Goal: Task Accomplishment & Management: Complete application form

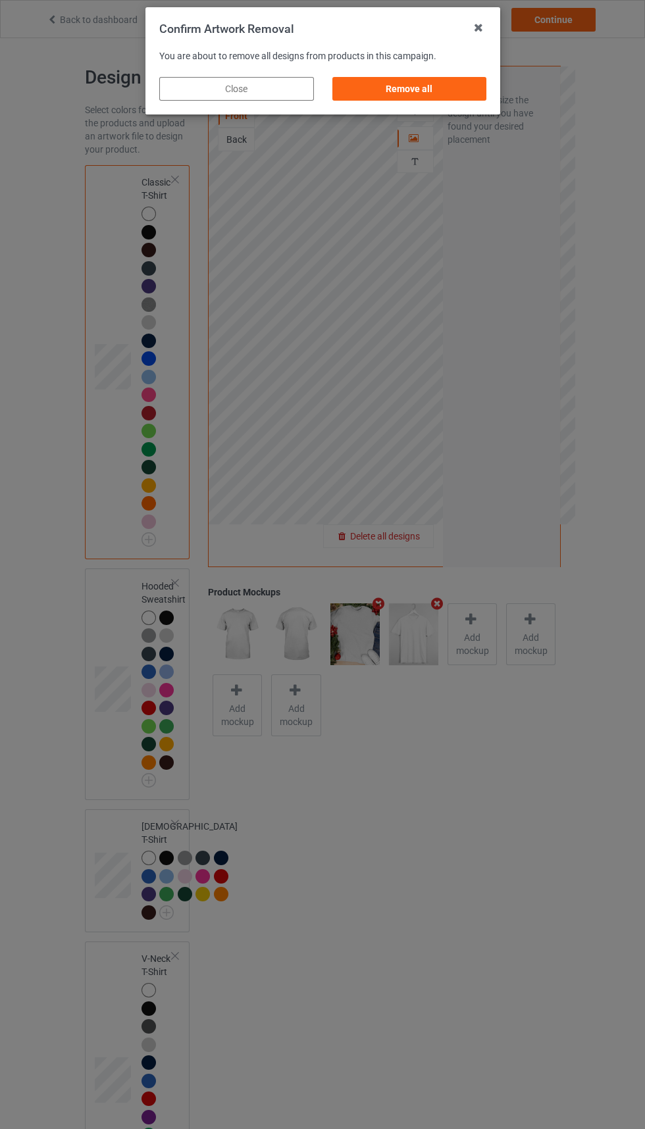
click at [430, 80] on div "Remove all" at bounding box center [409, 89] width 155 height 24
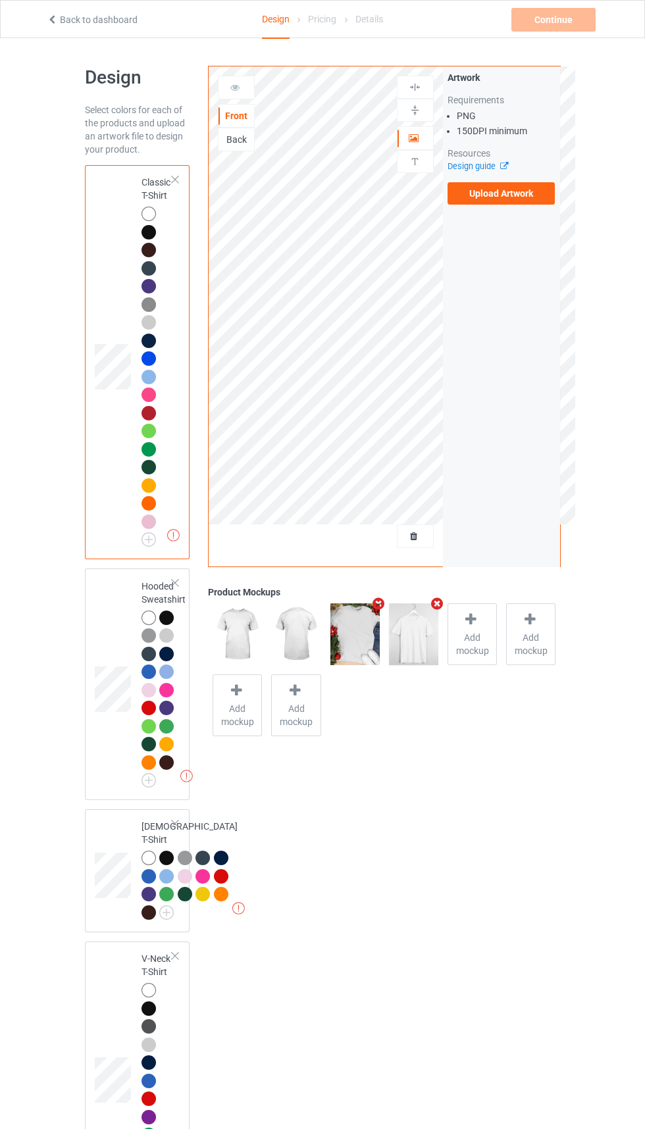
click at [504, 193] on label "Upload Artwork" at bounding box center [502, 193] width 108 height 22
click at [0, 0] on input "Upload Artwork" at bounding box center [0, 0] width 0 height 0
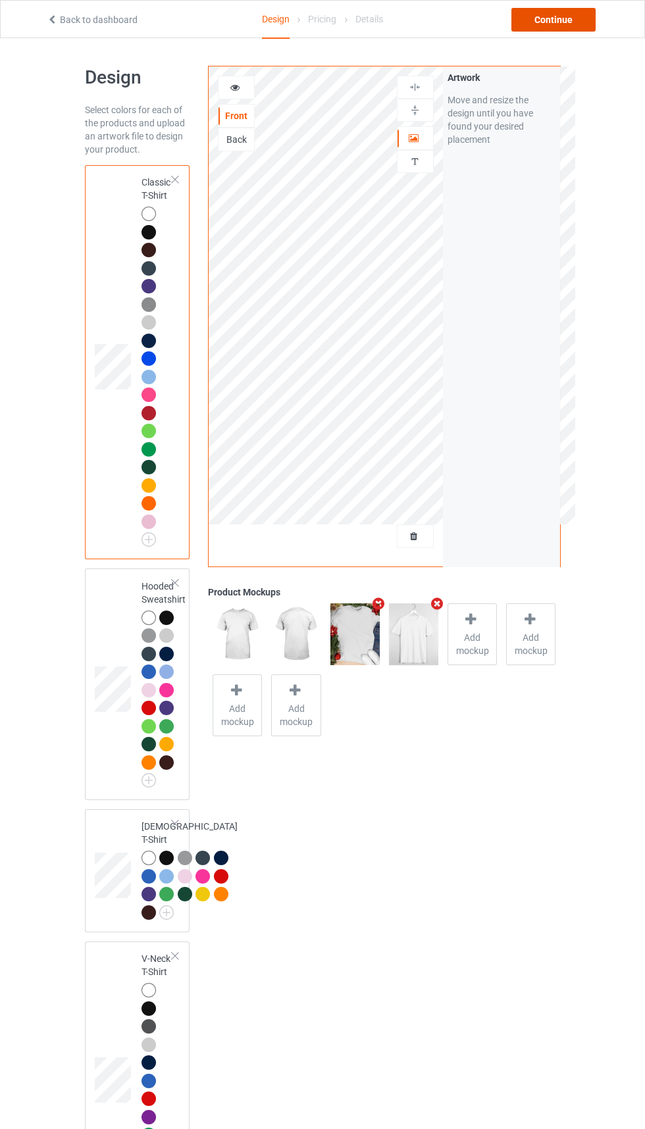
click at [568, 23] on div "Continue" at bounding box center [553, 20] width 84 height 24
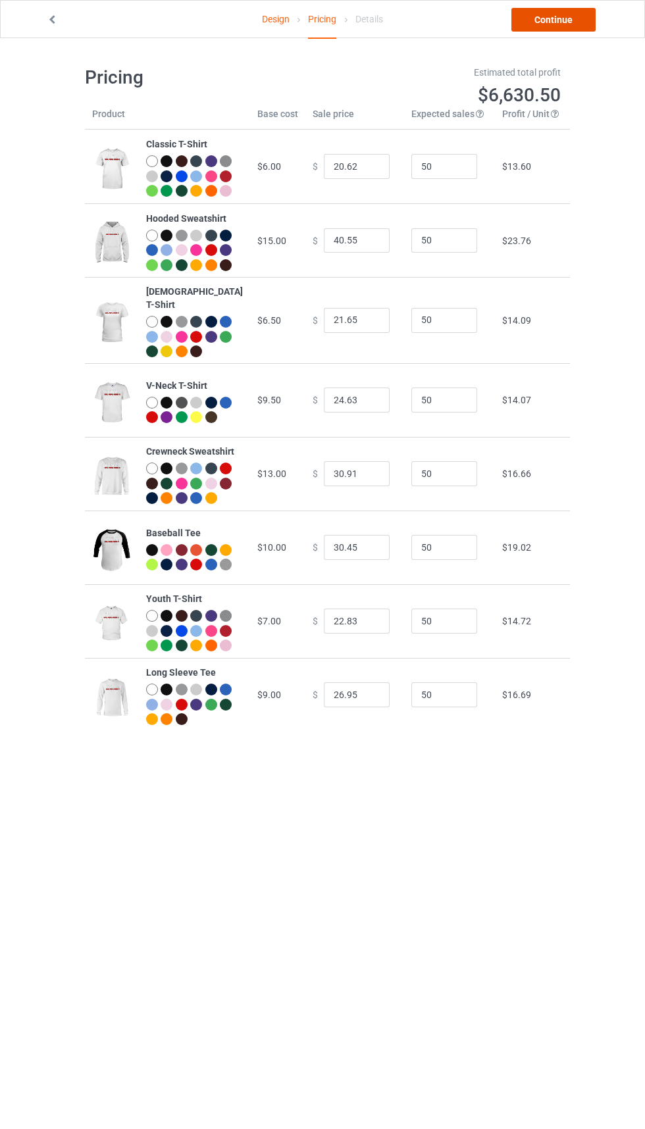
click at [565, 25] on link "Continue" at bounding box center [553, 20] width 84 height 24
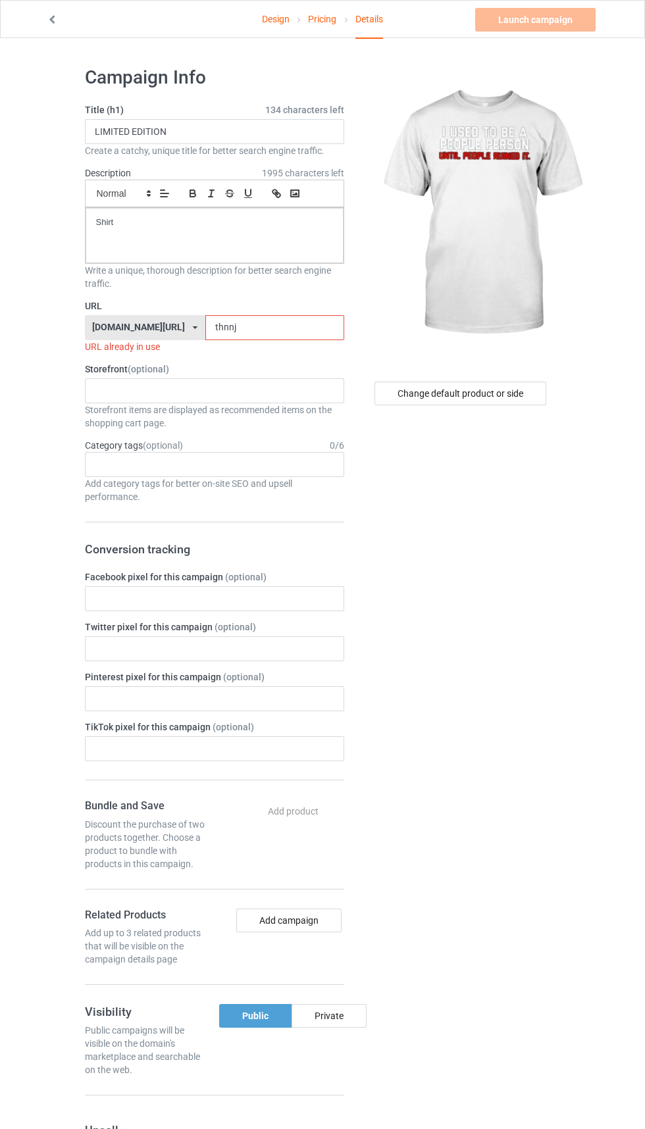
click at [519, 313] on img at bounding box center [481, 214] width 237 height 296
click at [499, 393] on div "Change default product or side" at bounding box center [460, 394] width 172 height 24
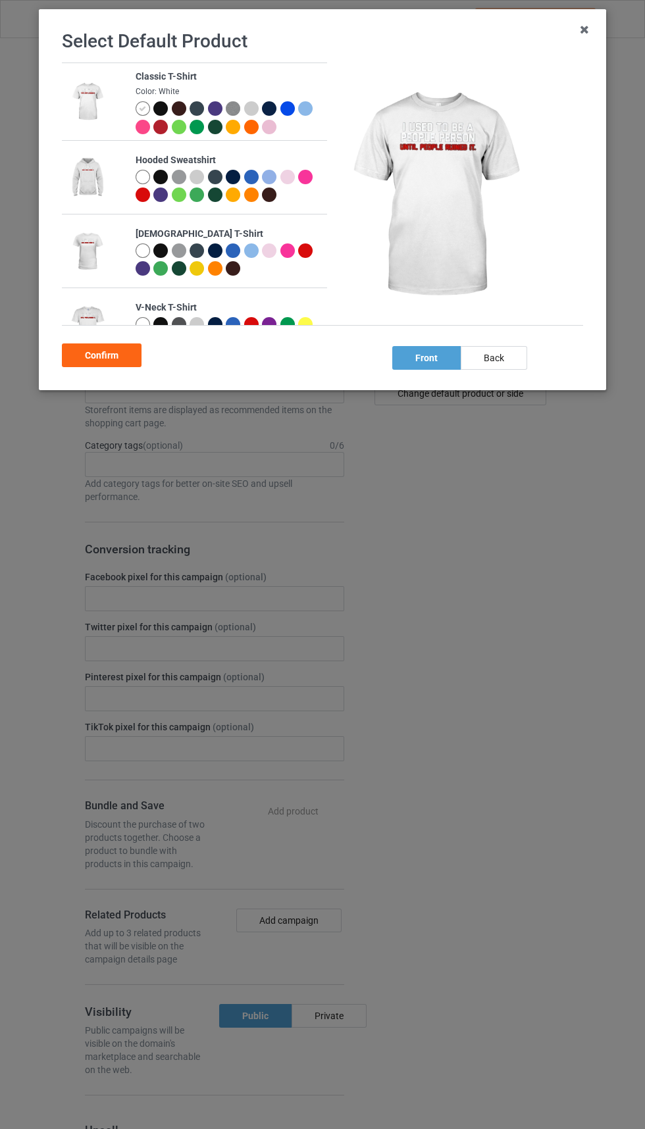
click at [240, 124] on div at bounding box center [235, 129] width 18 height 18
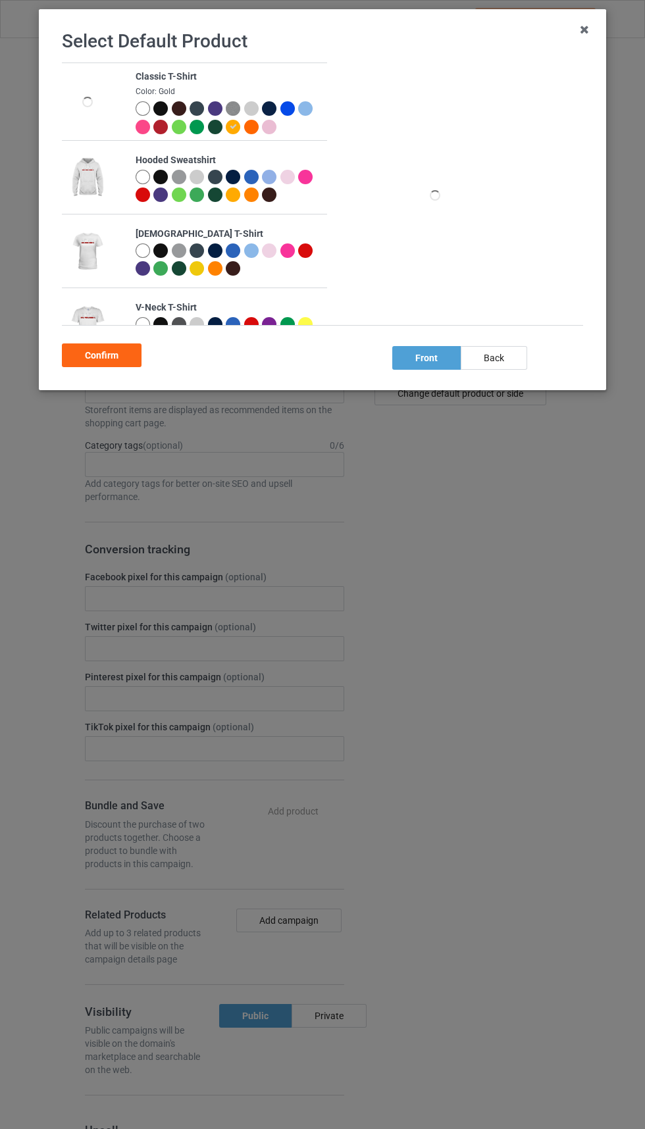
click at [242, 126] on div at bounding box center [235, 129] width 18 height 18
click at [241, 119] on div at bounding box center [235, 110] width 18 height 18
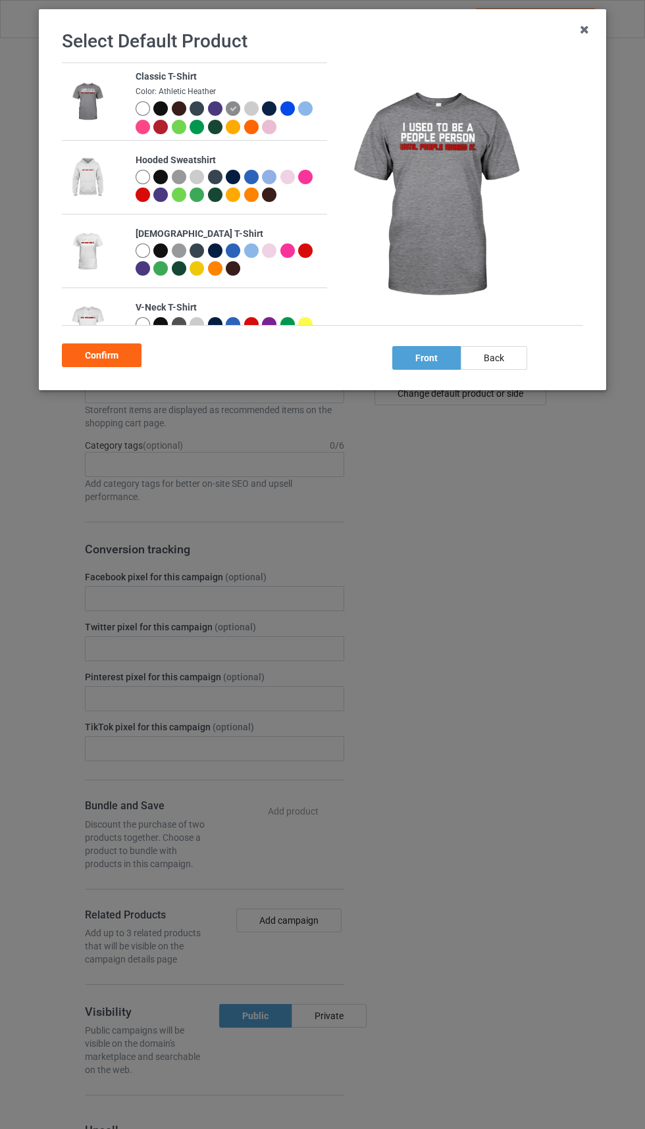
click at [144, 115] on div at bounding box center [143, 108] width 14 height 14
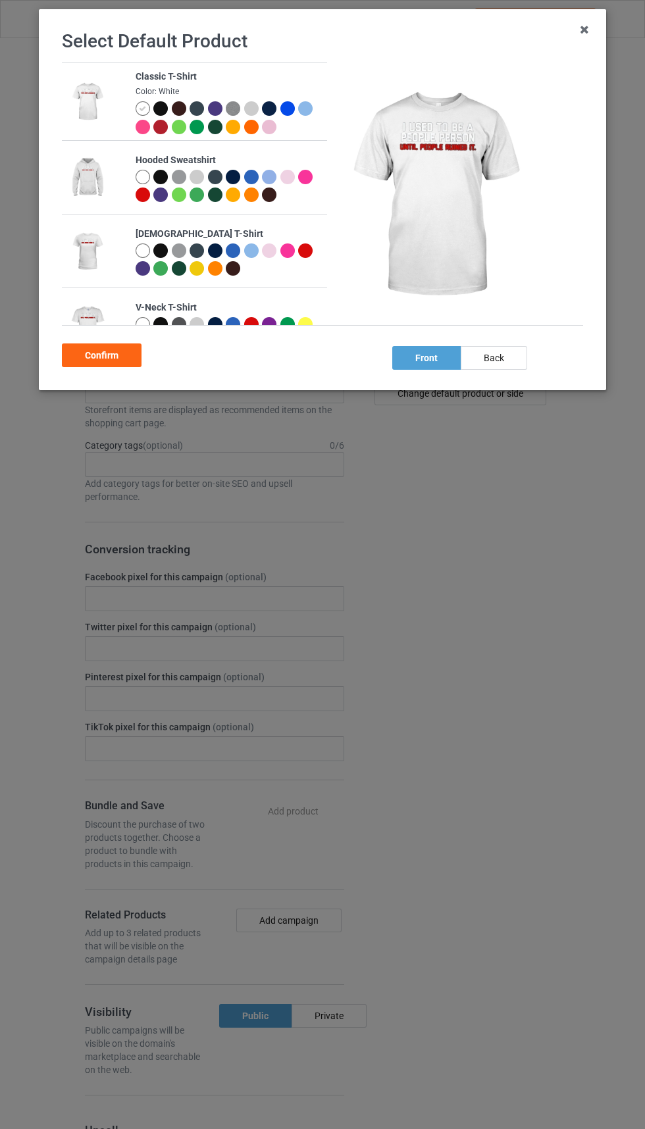
click at [198, 130] on div at bounding box center [197, 127] width 14 height 14
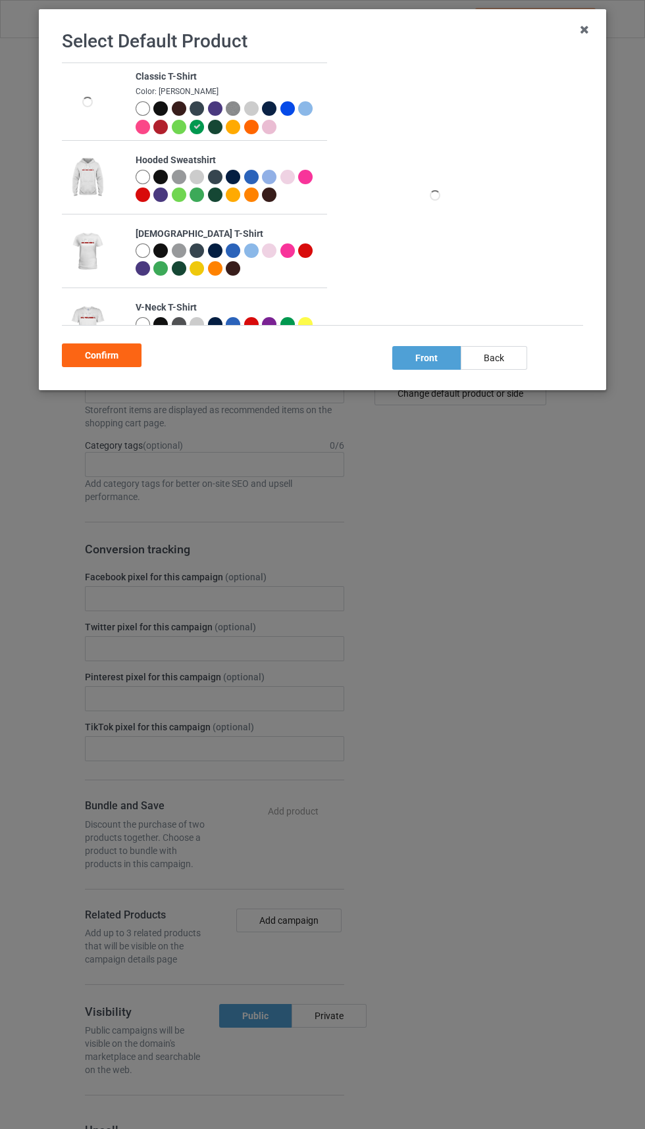
click at [188, 137] on div at bounding box center [181, 129] width 18 height 18
click at [186, 137] on div at bounding box center [181, 129] width 18 height 18
click at [0, 0] on icon at bounding box center [0, 0] width 0 height 0
click at [263, 113] on div at bounding box center [269, 108] width 14 height 14
click at [255, 117] on div at bounding box center [253, 110] width 18 height 18
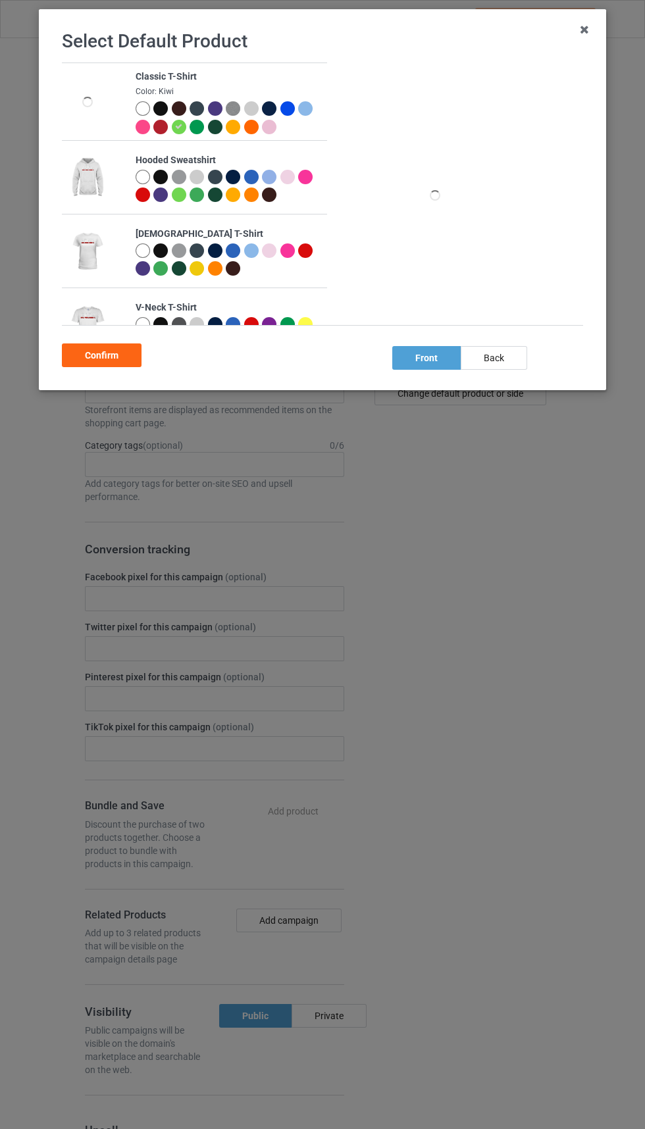
click at [252, 122] on div at bounding box center [251, 127] width 14 height 14
click at [253, 115] on div at bounding box center [251, 108] width 14 height 14
click at [251, 113] on div at bounding box center [251, 108] width 14 height 14
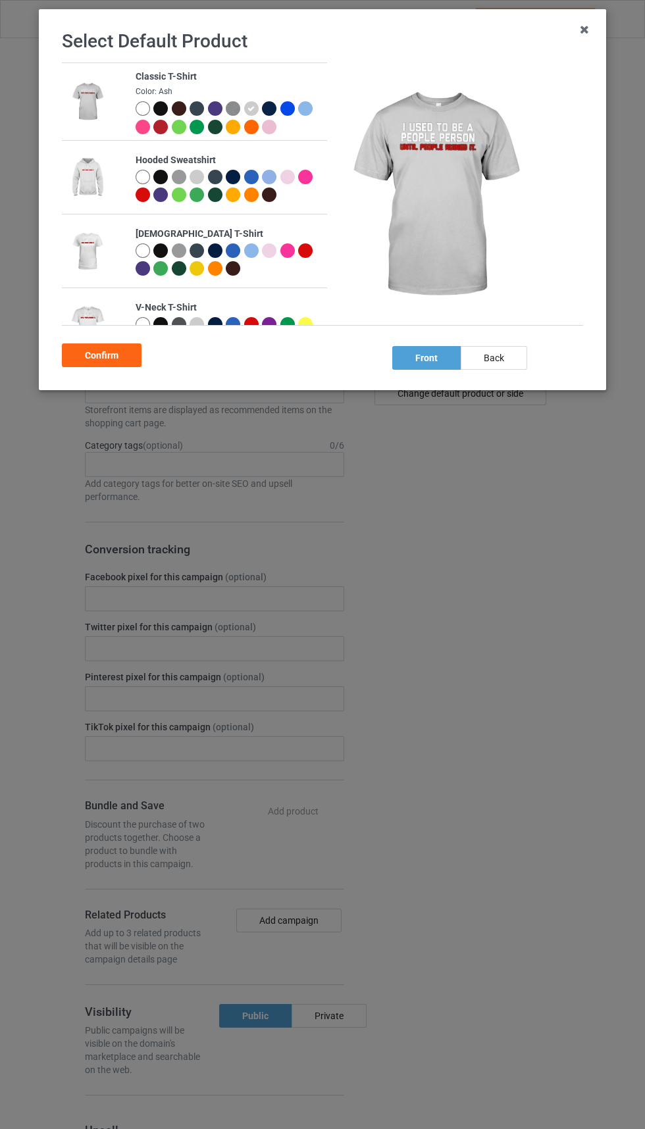
click at [269, 122] on div at bounding box center [269, 127] width 14 height 14
click at [271, 121] on div at bounding box center [269, 127] width 14 height 14
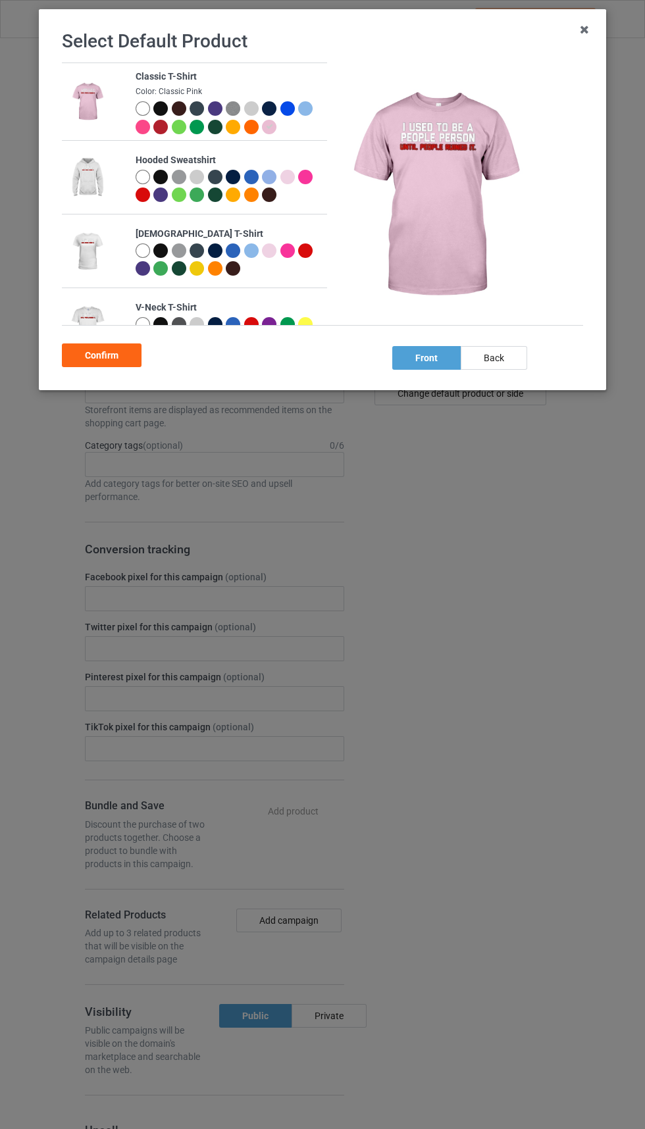
click at [272, 113] on div at bounding box center [269, 108] width 14 height 14
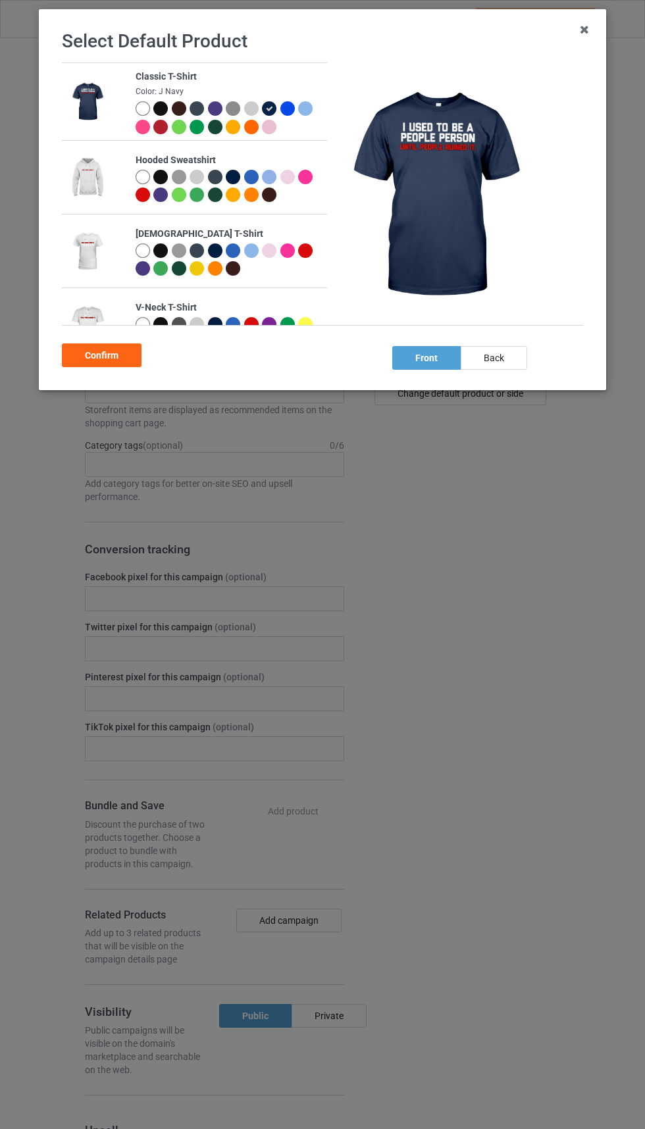
click at [153, 120] on div at bounding box center [162, 129] width 18 height 18
click at [156, 115] on div at bounding box center [162, 110] width 18 height 18
click at [159, 115] on div at bounding box center [160, 108] width 14 height 14
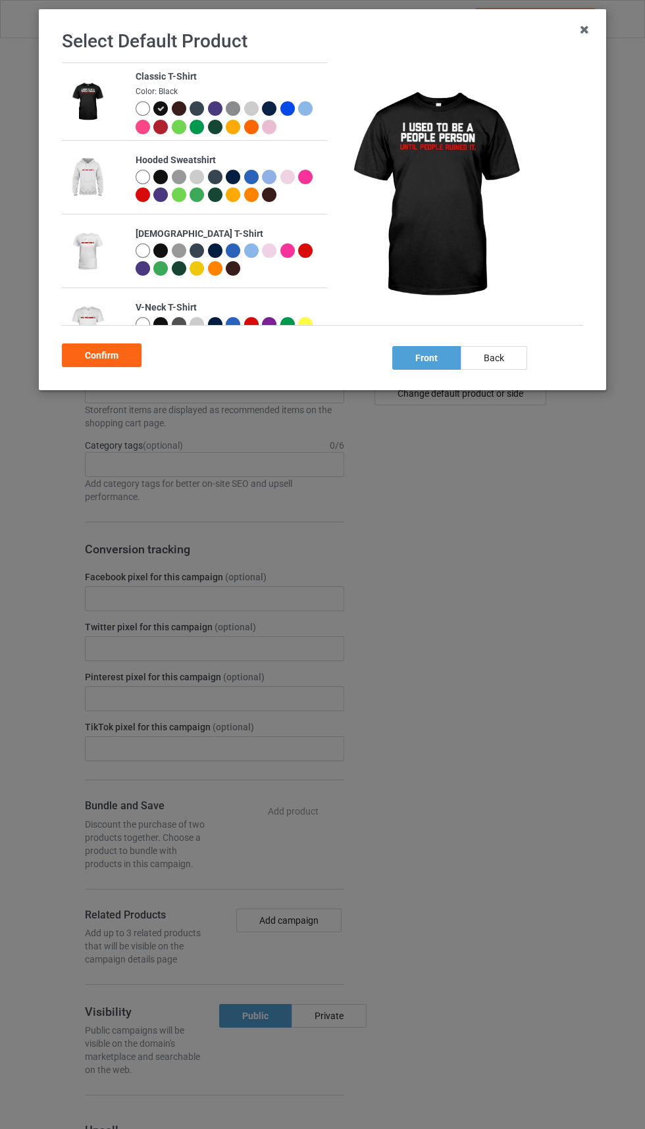
click at [105, 355] on div "Confirm" at bounding box center [102, 356] width 80 height 24
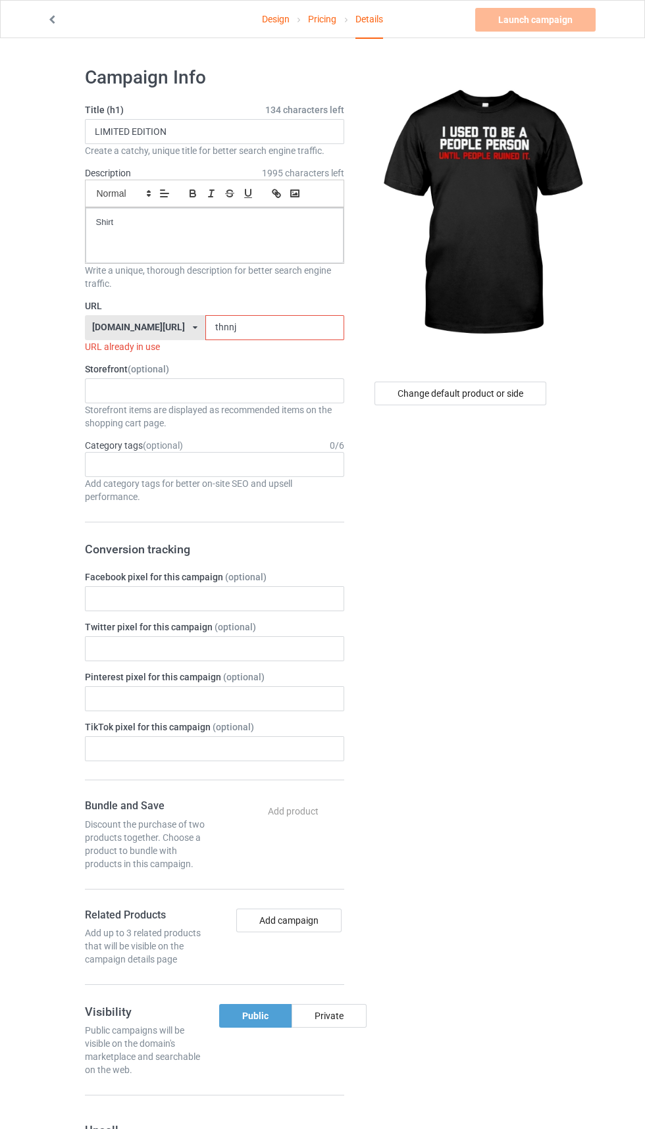
click at [252, 328] on input "thnnj" at bounding box center [274, 327] width 139 height 25
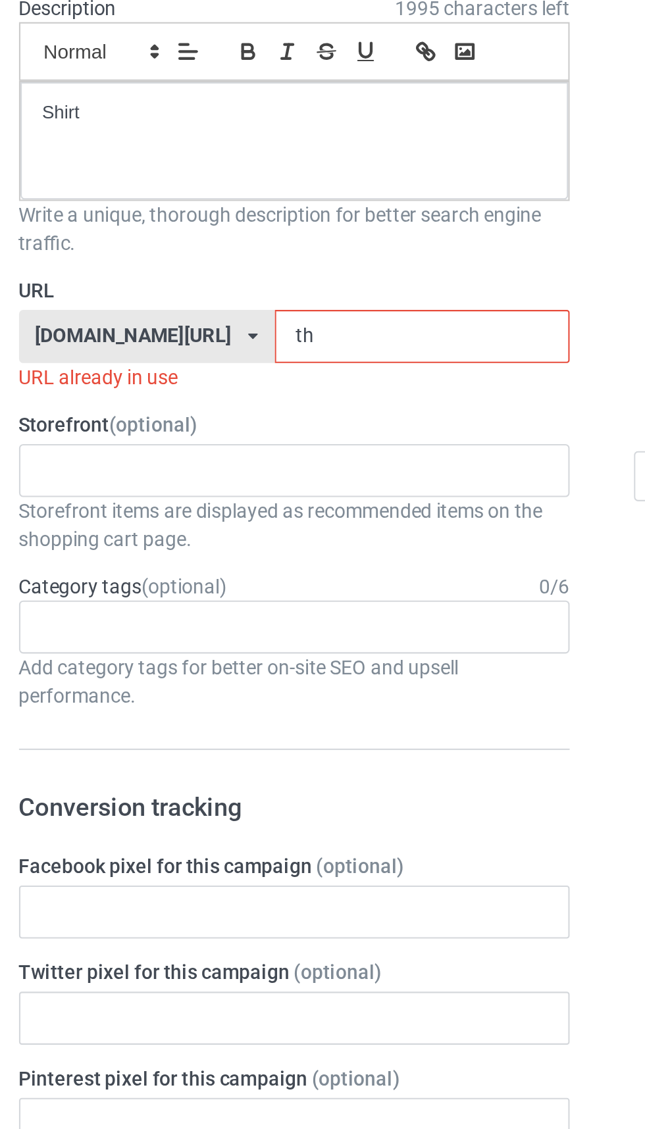
type input "t"
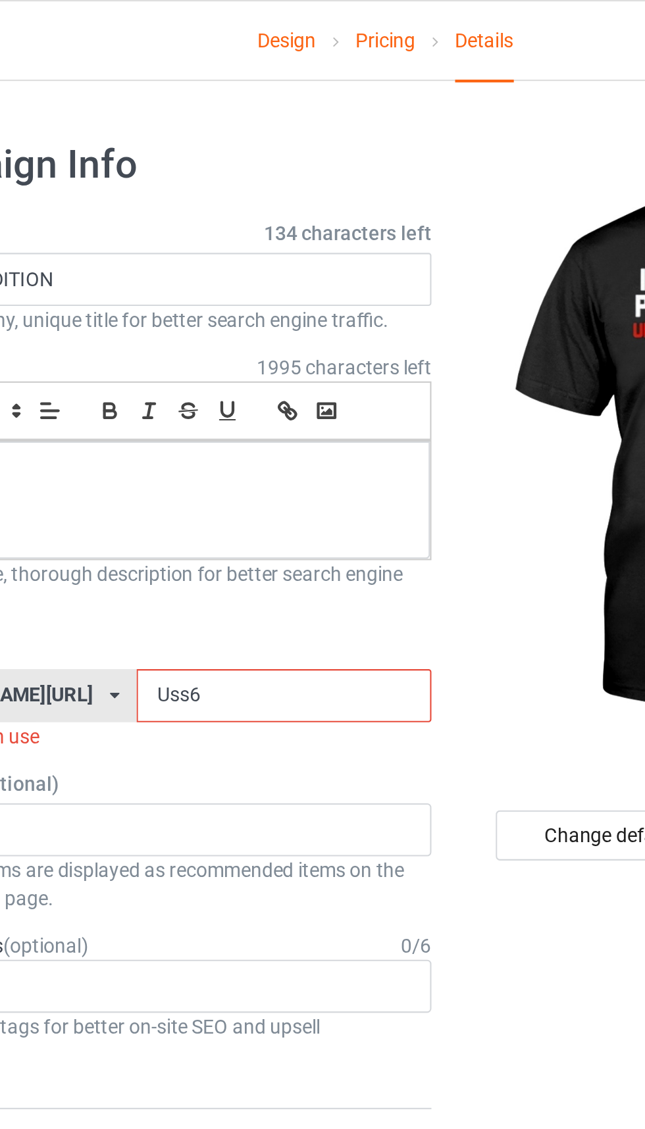
click at [232, 330] on input "Uss6" at bounding box center [274, 327] width 139 height 25
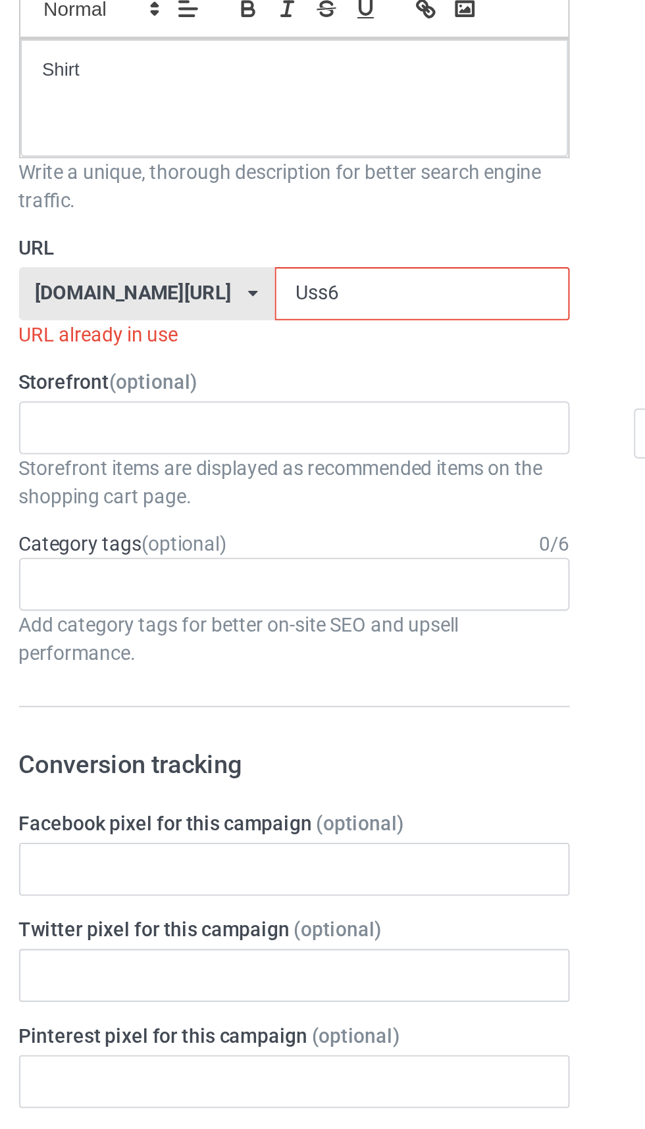
type input "Uss6p"
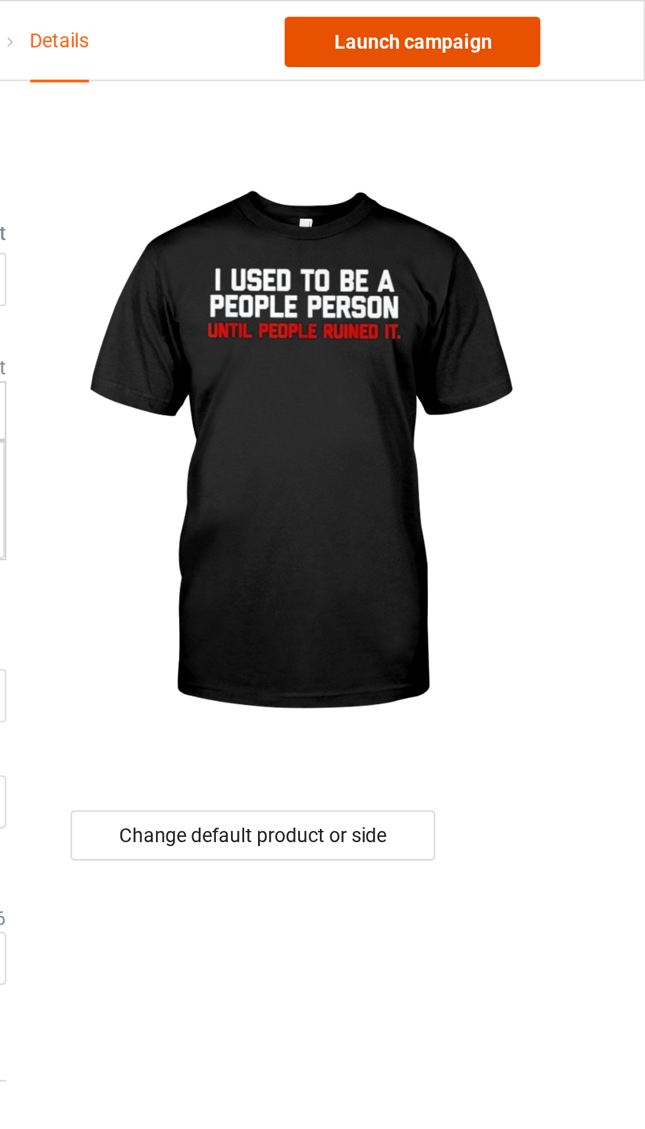
click at [553, 26] on link "Launch campaign" at bounding box center [535, 20] width 120 height 24
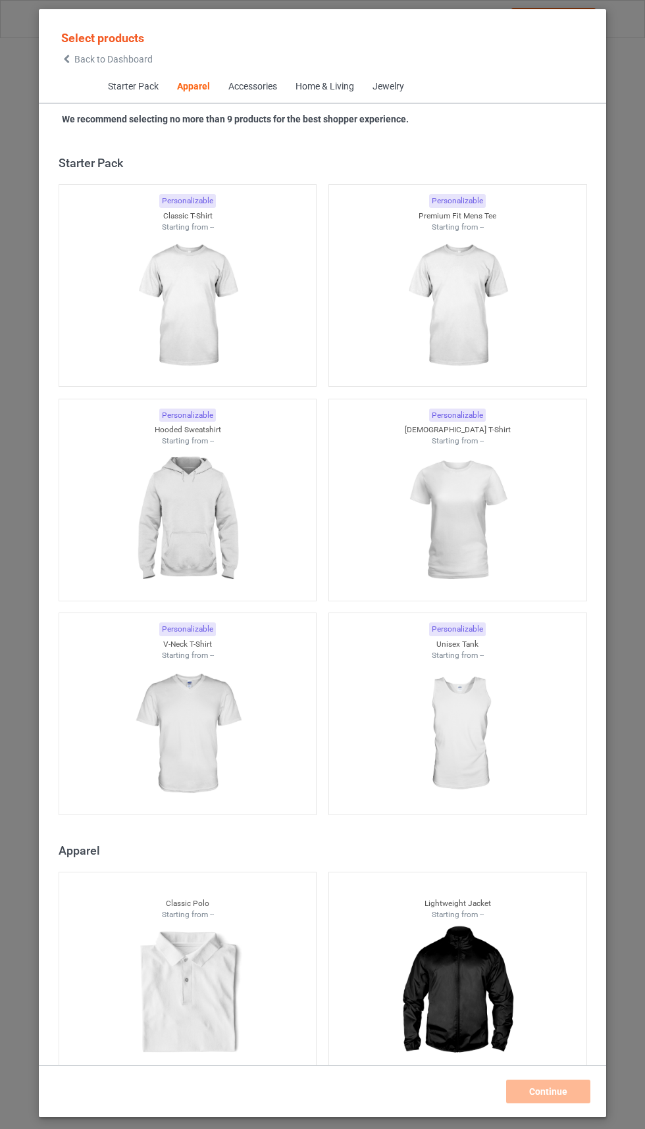
scroll to position [704, 0]
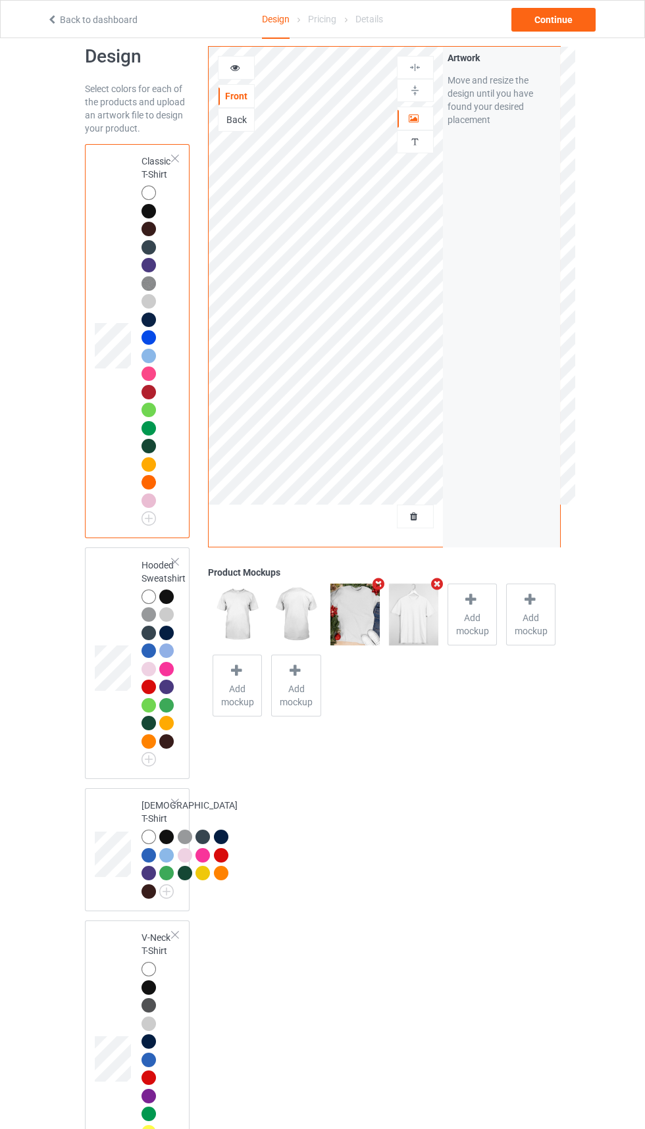
scroll to position [16, 0]
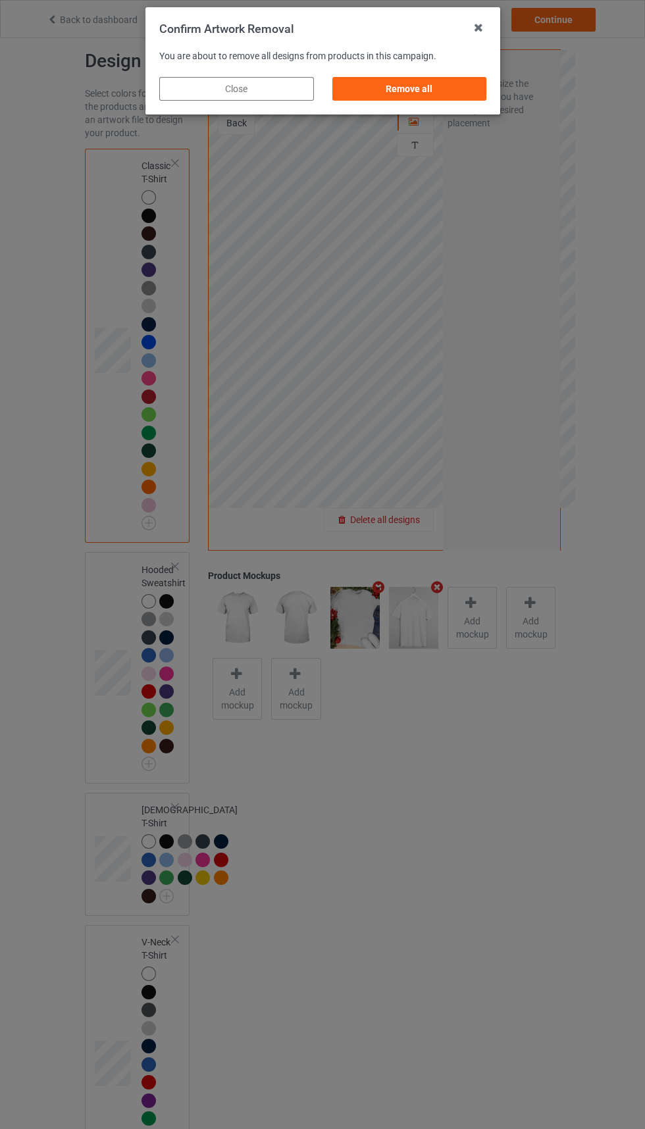
click at [428, 87] on div "Remove all" at bounding box center [409, 89] width 155 height 24
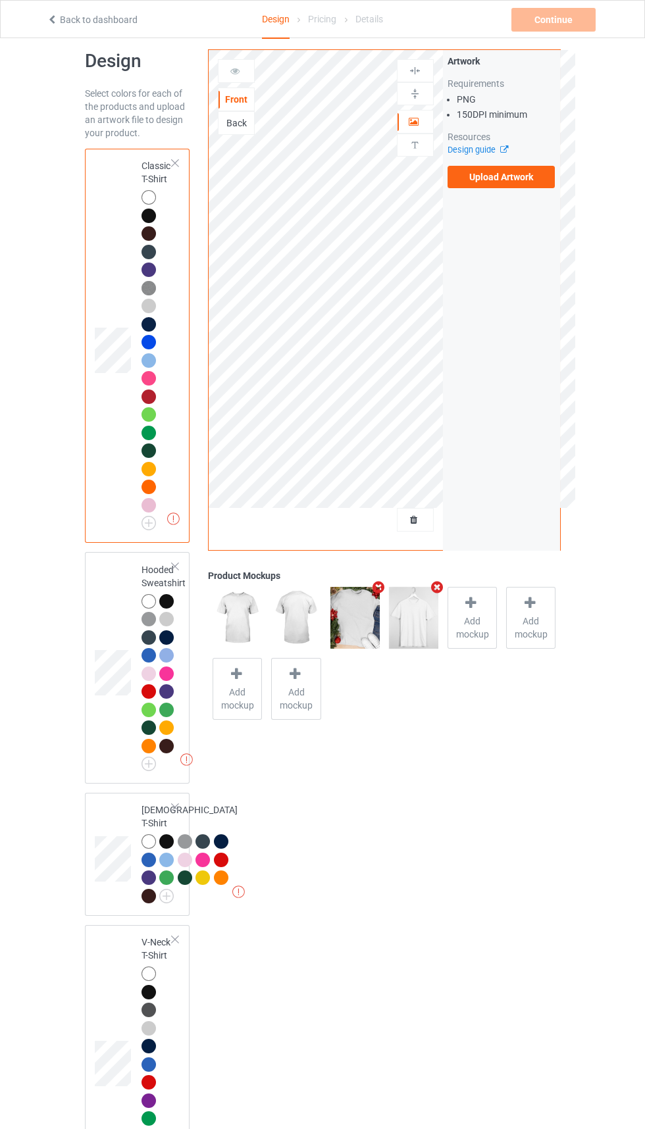
click at [499, 174] on label "Upload Artwork" at bounding box center [502, 177] width 108 height 22
click at [0, 0] on input "Upload Artwork" at bounding box center [0, 0] width 0 height 0
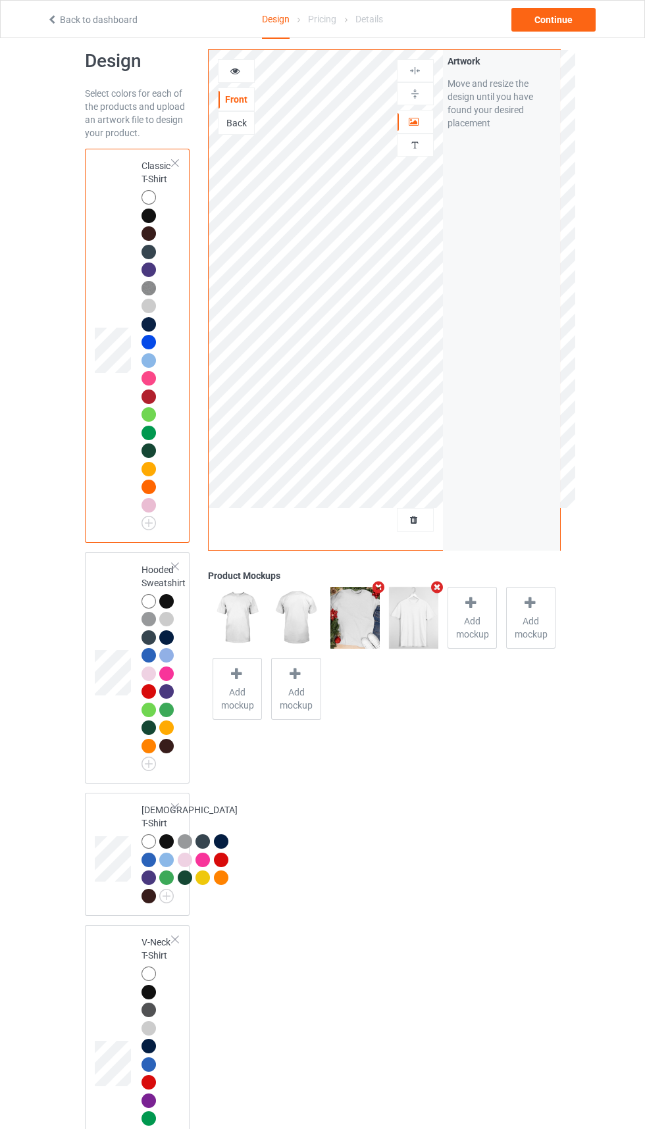
click at [376, 587] on icon "Remove mockup" at bounding box center [379, 587] width 16 height 14
click at [414, 517] on icon at bounding box center [414, 517] width 11 height 9
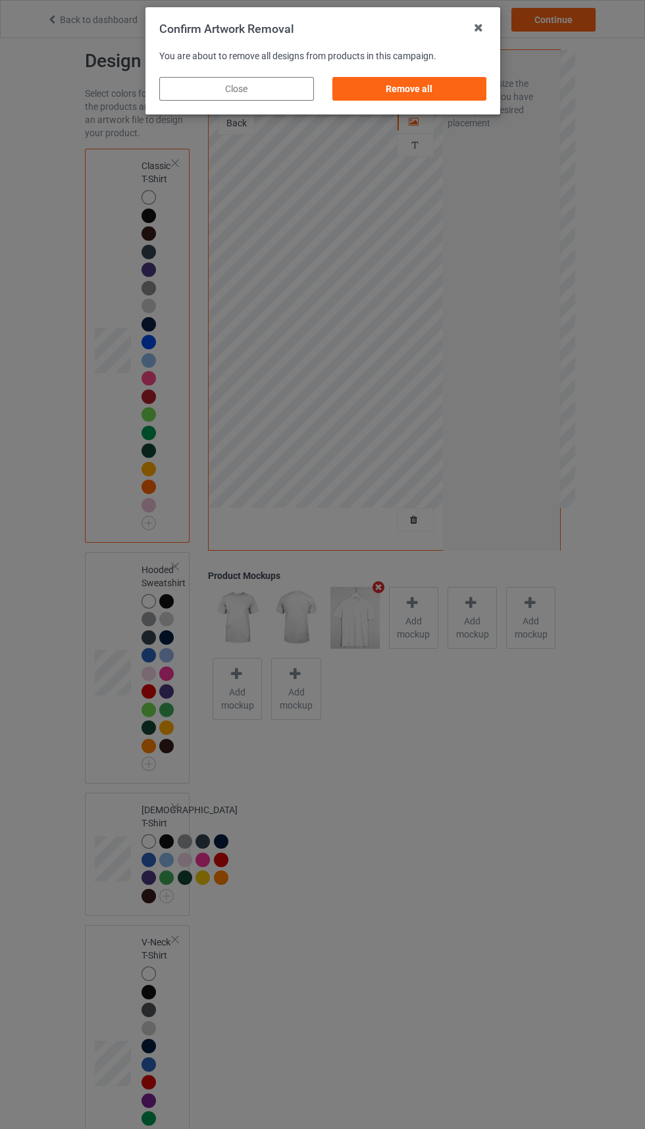
click at [431, 86] on div "Remove all" at bounding box center [409, 89] width 155 height 24
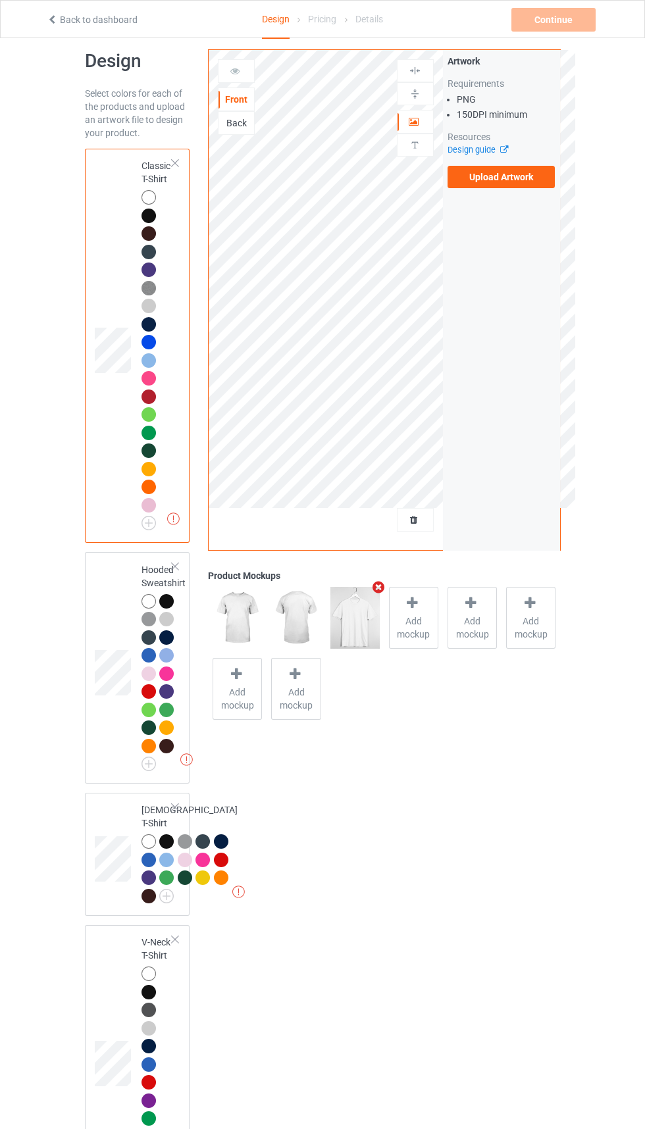
click at [522, 174] on label "Upload Artwork" at bounding box center [502, 177] width 108 height 22
click at [0, 0] on input "Upload Artwork" at bounding box center [0, 0] width 0 height 0
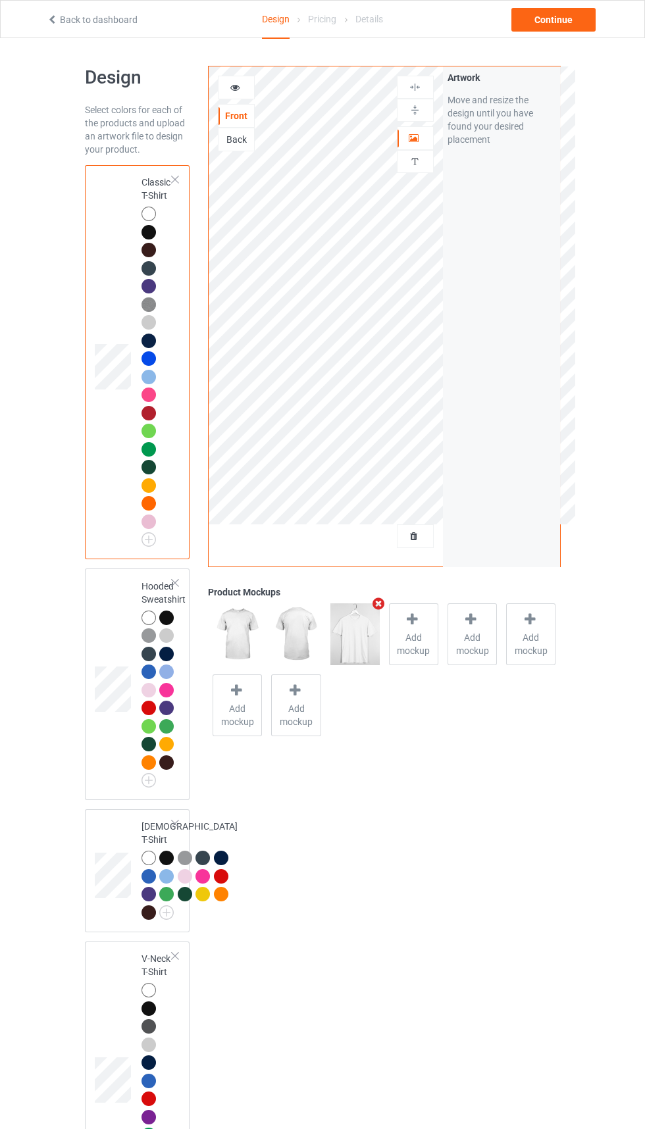
click at [545, 67] on div "Artwork Move and resize the design until you have found your desired placement" at bounding box center [501, 108] width 117 height 84
click at [555, 26] on div "Continue" at bounding box center [553, 20] width 84 height 24
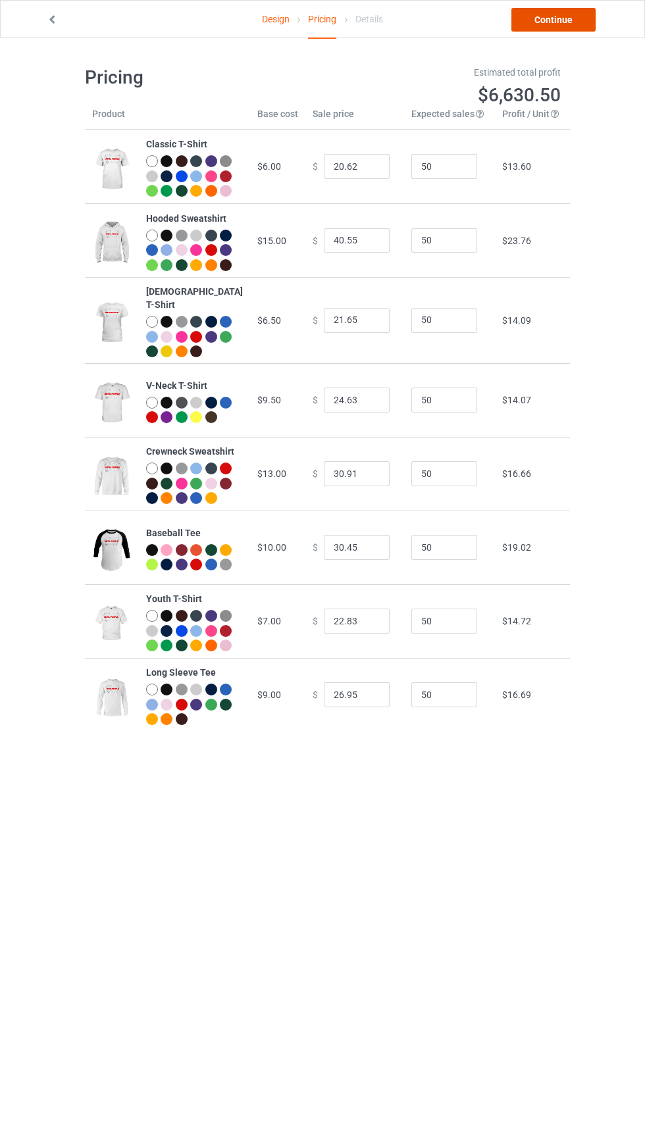
click at [550, 24] on link "Continue" at bounding box center [553, 20] width 84 height 24
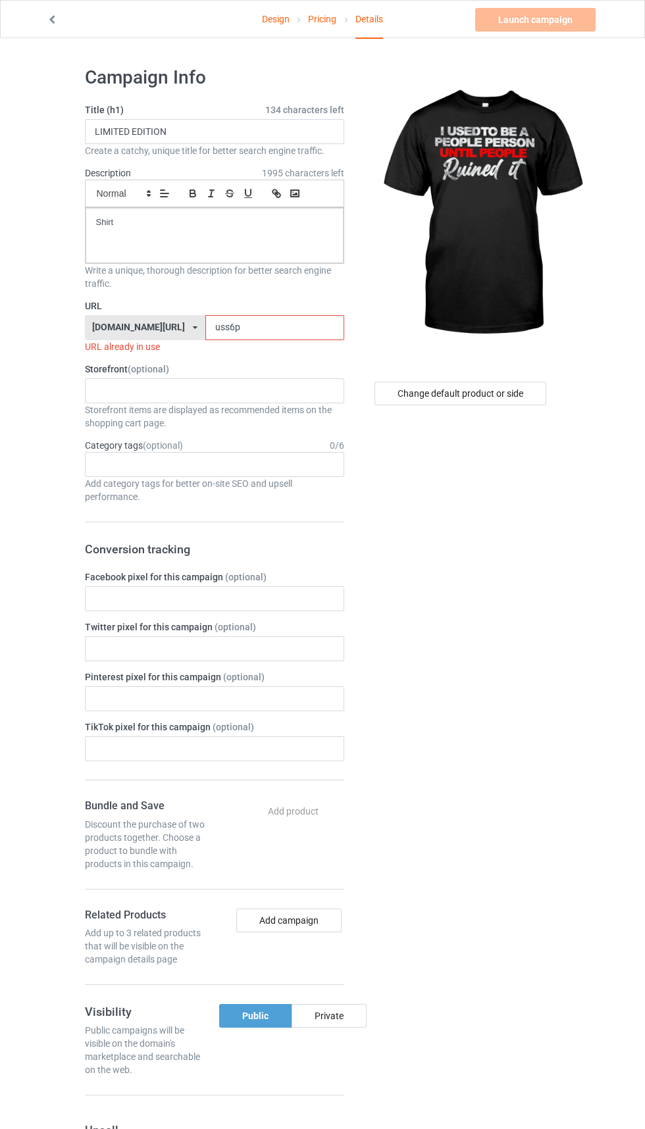
click at [280, 307] on label "URL" at bounding box center [214, 305] width 259 height 13
click at [252, 328] on input "uss6p" at bounding box center [274, 327] width 139 height 25
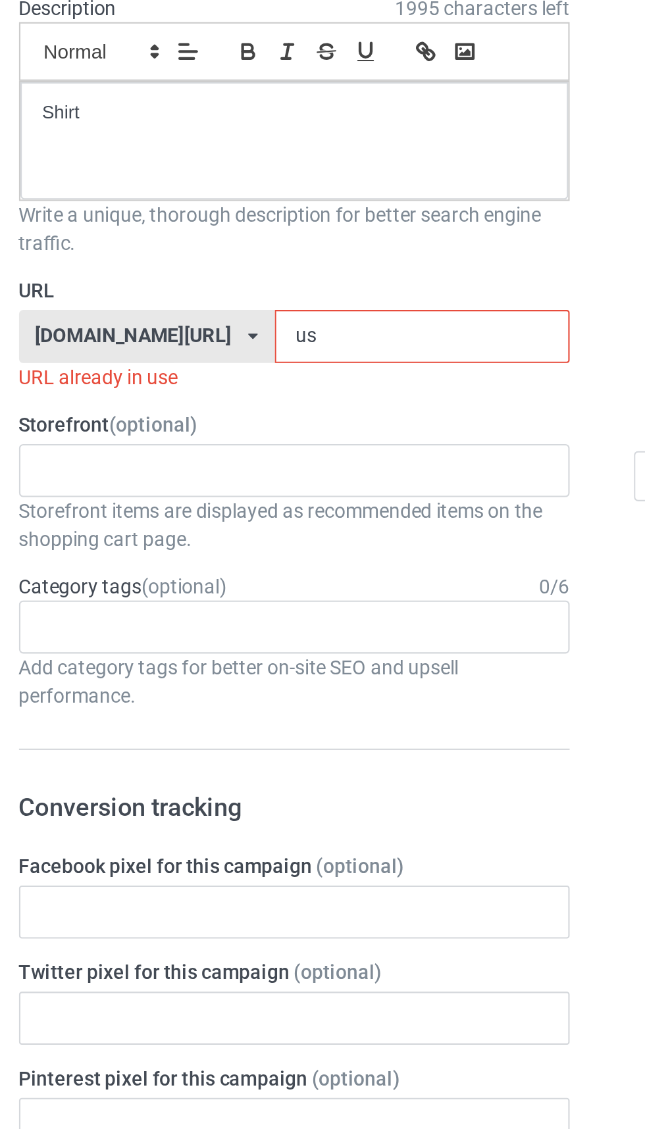
type input "u"
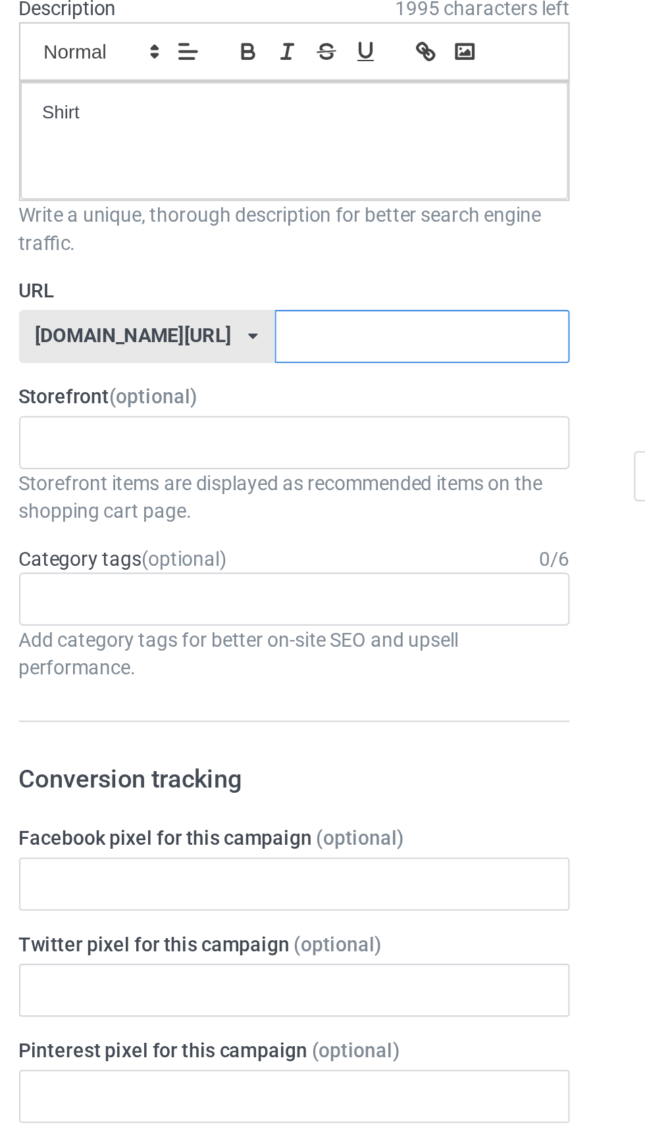
type input "U"
type input "usqq7"
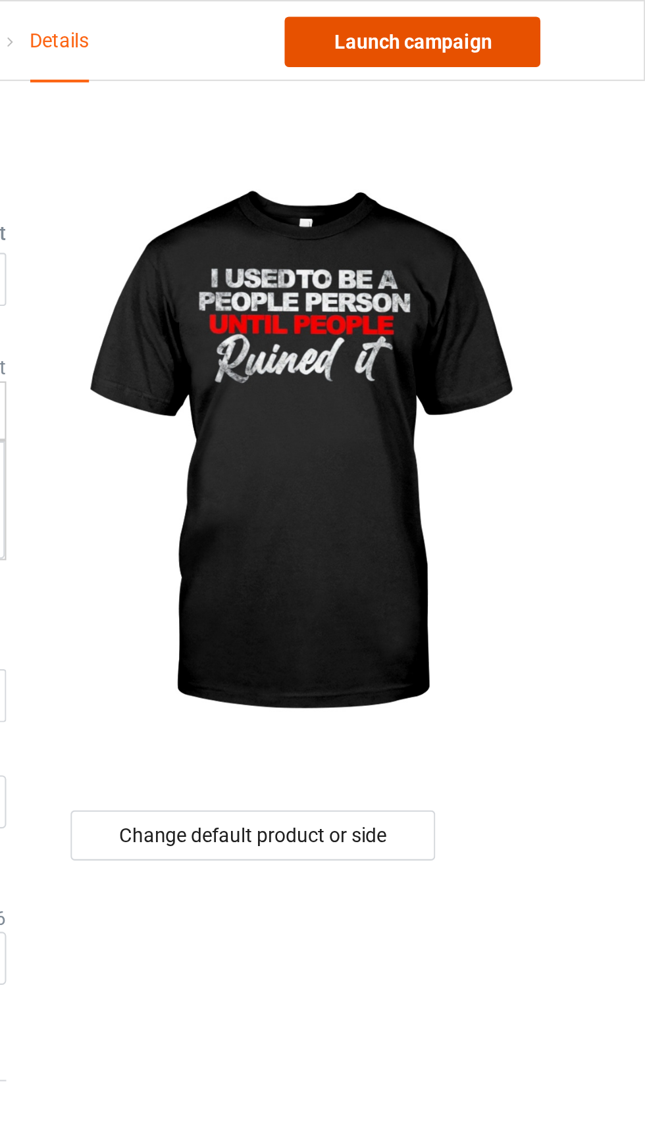
click at [531, 14] on link "Launch campaign" at bounding box center [535, 20] width 120 height 24
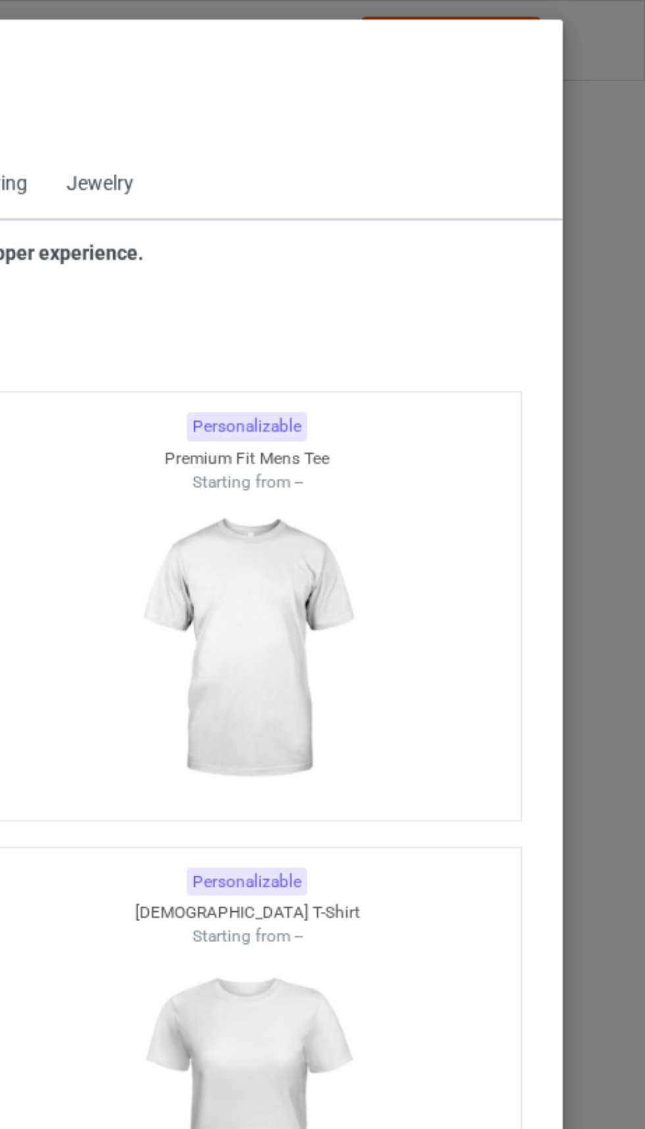
scroll to position [704, 0]
